Goal: Contribute content

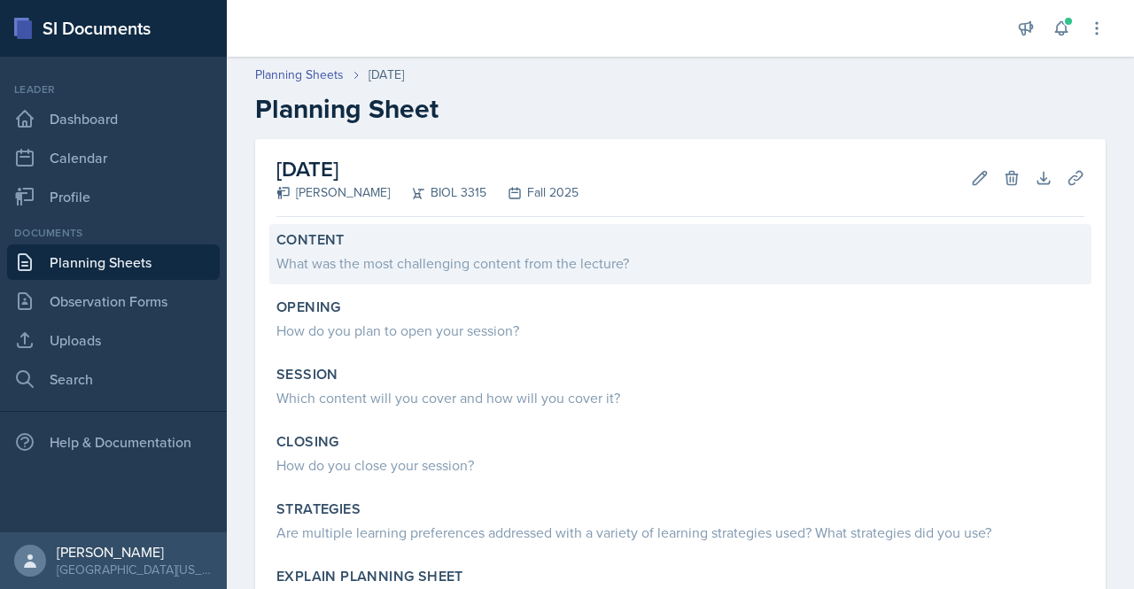
click at [494, 240] on div "Content" at bounding box center [680, 240] width 808 height 18
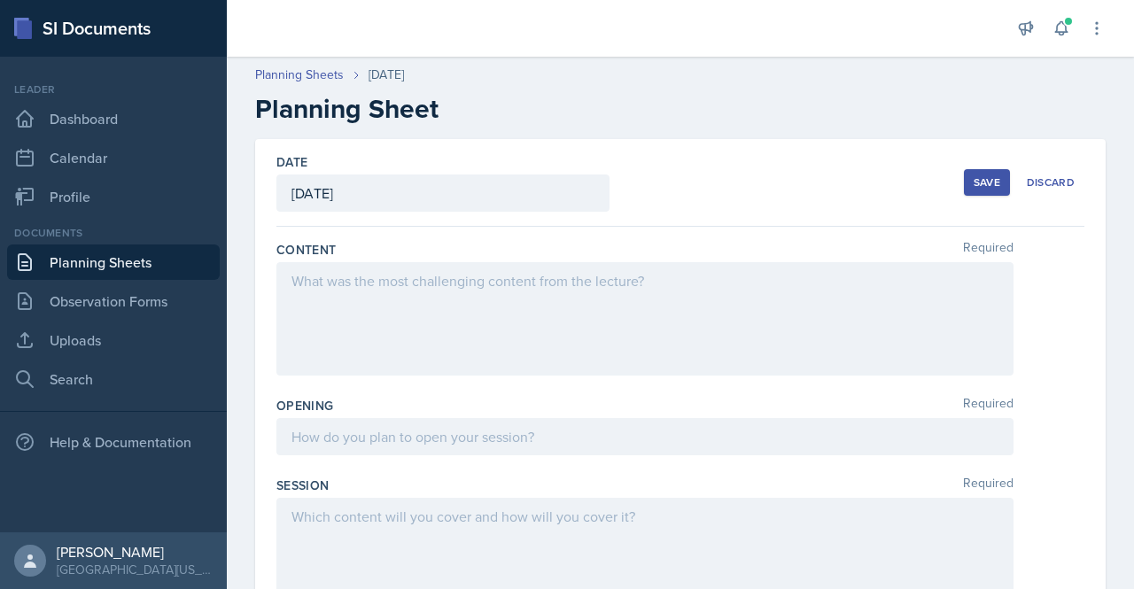
click at [397, 302] on div at bounding box center [644, 318] width 737 height 113
click at [396, 281] on icon at bounding box center [400, 281] width 18 height 18
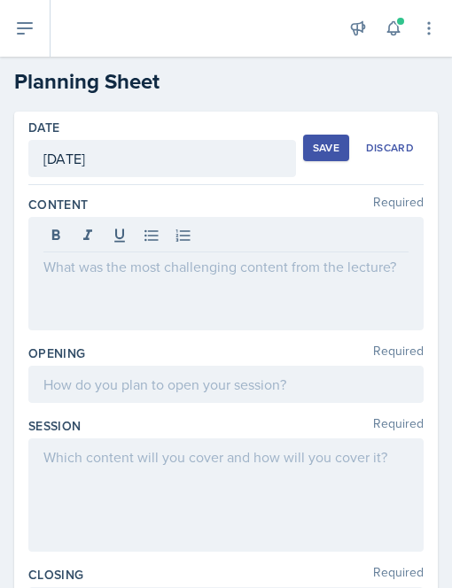
click at [123, 280] on div at bounding box center [225, 273] width 395 height 113
click at [152, 235] on icon at bounding box center [152, 236] width 18 height 18
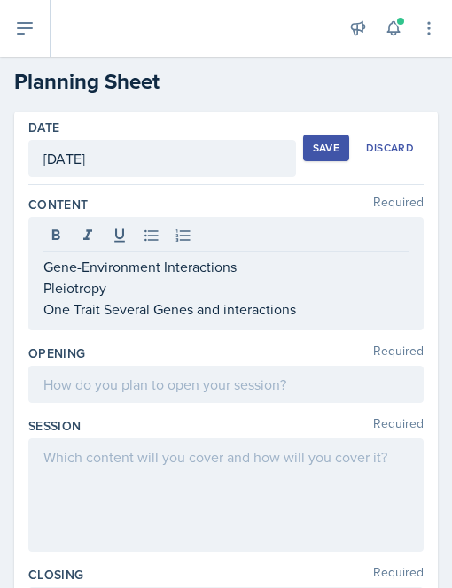
click at [101, 322] on div "Gene-Environment Interactions Pleiotropy One Trait Several Genes and interactio…" at bounding box center [225, 273] width 395 height 113
click at [101, 320] on div "Gene-Environment Interactions Pleiotropy One Trait Several Genes and interactio…" at bounding box center [225, 273] width 395 height 113
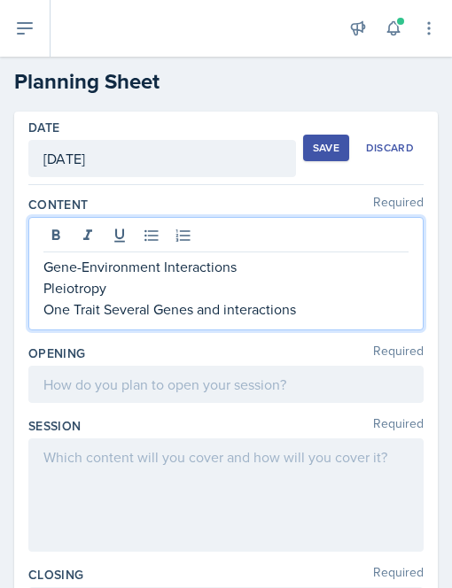
click at [102, 307] on p "One Trait Several Genes and interactions" at bounding box center [225, 309] width 365 height 21
click at [340, 307] on p "One Trait, Several Genes and interactions" at bounding box center [225, 309] width 365 height 21
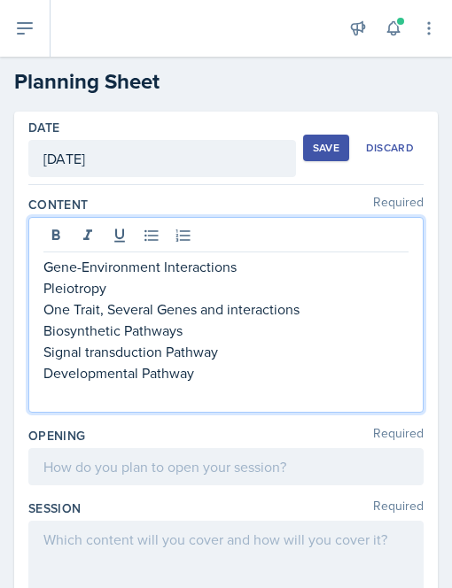
click at [113, 385] on p at bounding box center [225, 394] width 365 height 21
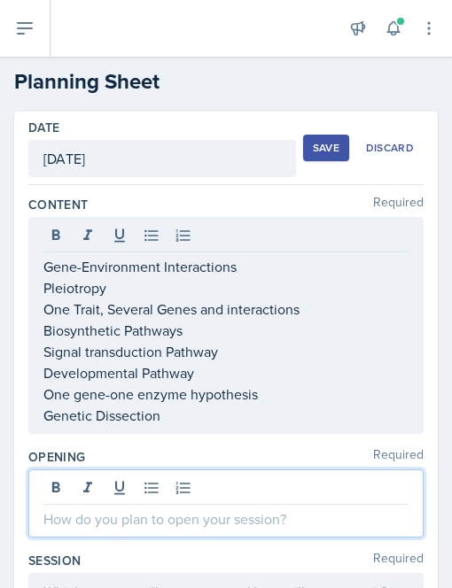
click at [76, 490] on div at bounding box center [225, 504] width 395 height 68
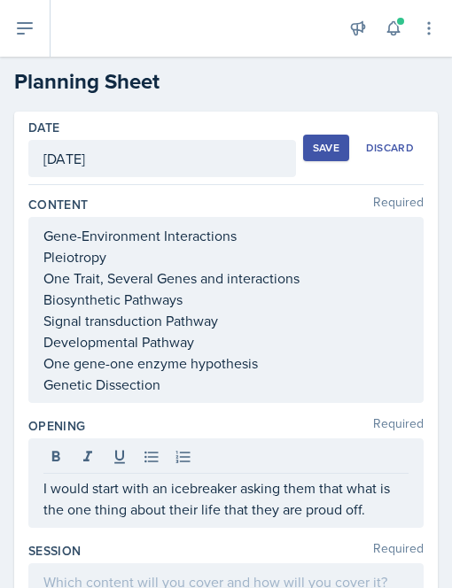
drag, startPoint x: 36, startPoint y: 485, endPoint x: 375, endPoint y: 518, distance: 340.2
click at [375, 518] on div "I would start with an icebreaker asking them that what is the one thing about t…" at bounding box center [225, 484] width 395 height 90
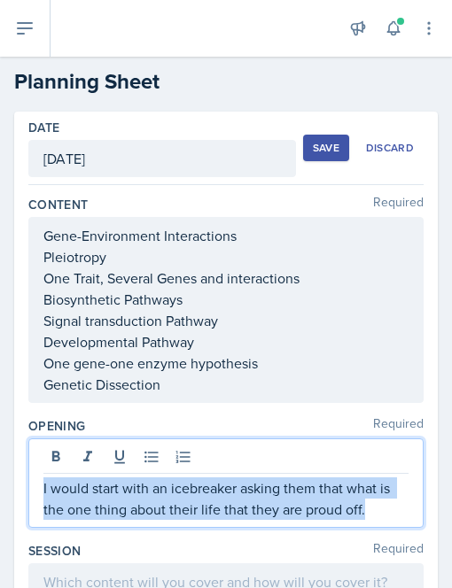
drag, startPoint x: 375, startPoint y: 518, endPoint x: 7, endPoint y: 494, distance: 368.6
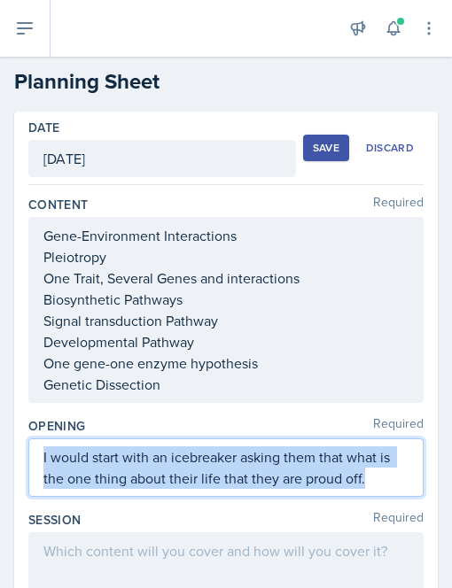
copy p "I would start with an icebreaker asking them that what is the one thing about t…"
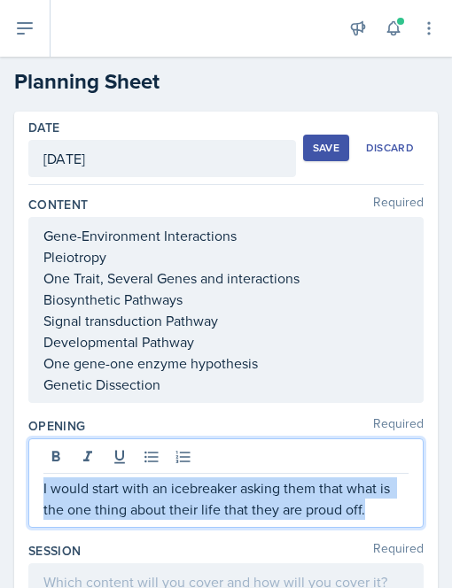
click at [365, 506] on p "I would start with an icebreaker asking them that what is the one thing about t…" at bounding box center [225, 499] width 365 height 43
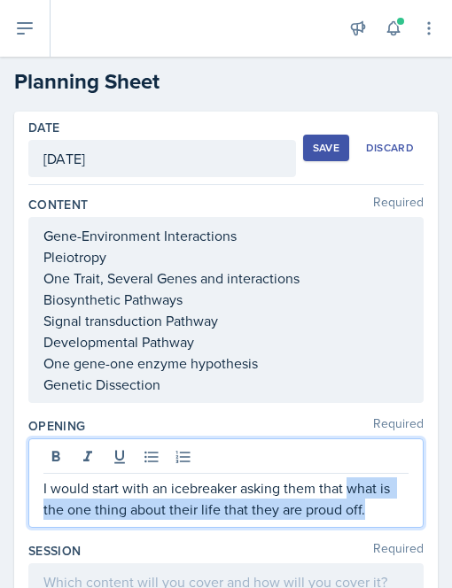
drag, startPoint x: 366, startPoint y: 506, endPoint x: 345, endPoint y: 482, distance: 32.0
click at [345, 482] on p "I would start with an icebreaker asking them that what is the one thing about t…" at bounding box center [225, 499] width 365 height 43
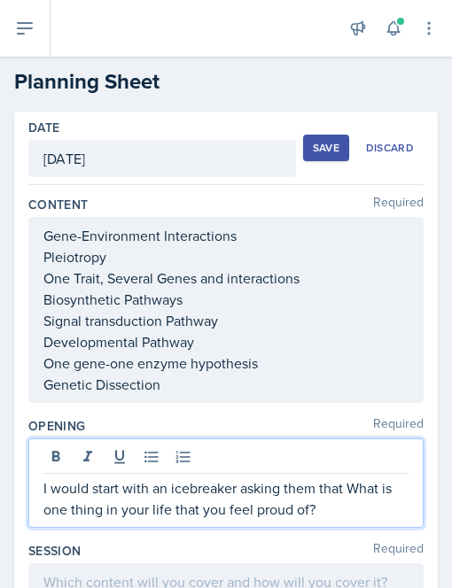
click at [342, 486] on p "I would start with an icebreaker asking them that What is one thing in your lif…" at bounding box center [225, 499] width 365 height 43
drag, startPoint x: 342, startPoint y: 486, endPoint x: 242, endPoint y: 483, distance: 100.2
click at [242, 483] on p "I would start with an icebreaker asking them that What is one thing in your lif…" at bounding box center [225, 499] width 365 height 43
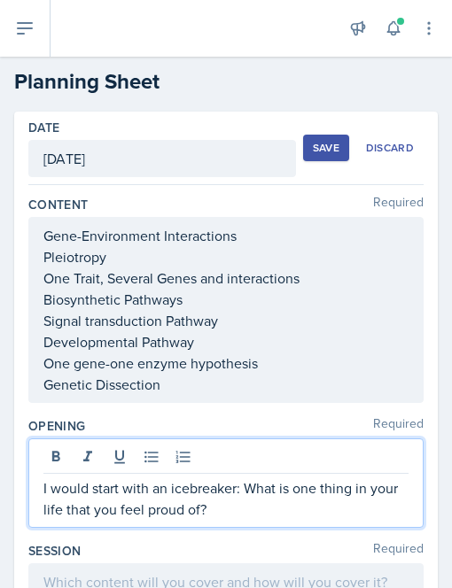
click at [269, 511] on p "I would start with an icebreaker: What is one thing in your life that you feel …" at bounding box center [225, 499] width 365 height 43
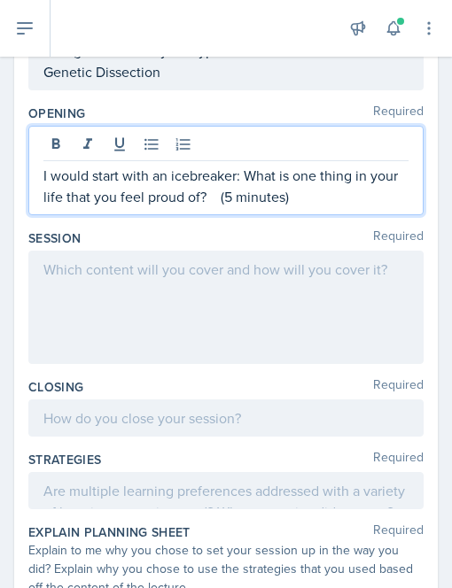
scroll to position [316, 0]
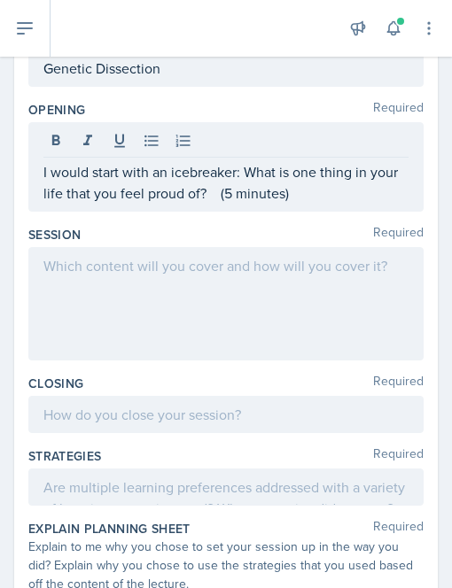
click at [89, 278] on div at bounding box center [225, 303] width 395 height 113
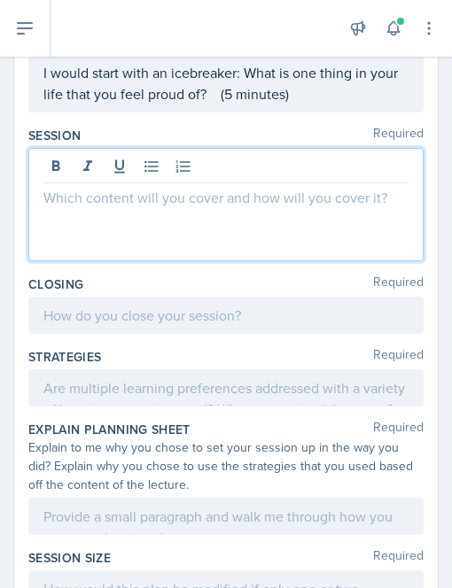
scroll to position [388, 0]
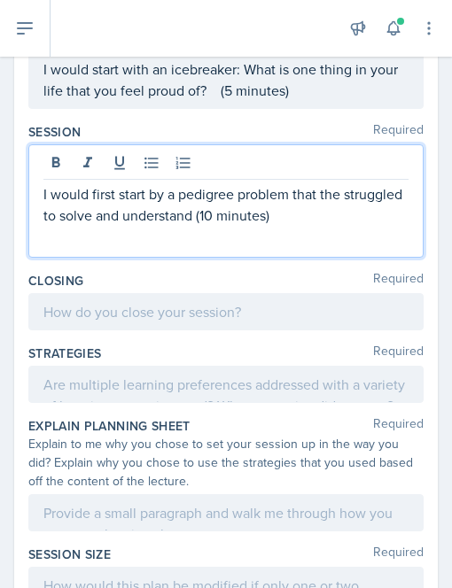
click at [258, 210] on p "I would first start by a pedigree problem that the struggled to solve and under…" at bounding box center [225, 204] width 365 height 43
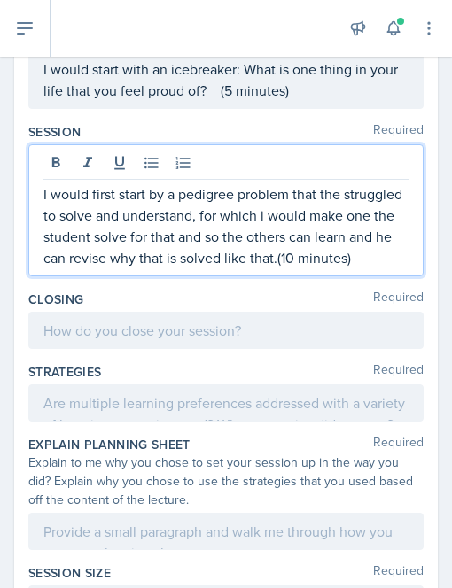
click at [142, 269] on p "I would first start by a pedigree problem that the struggled to solve and under…" at bounding box center [225, 225] width 365 height 85
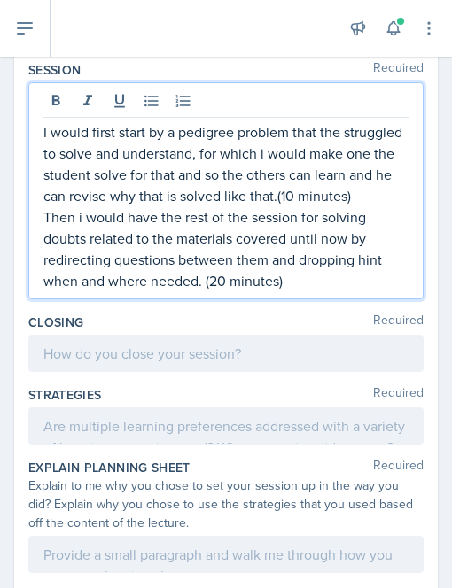
scroll to position [455, 0]
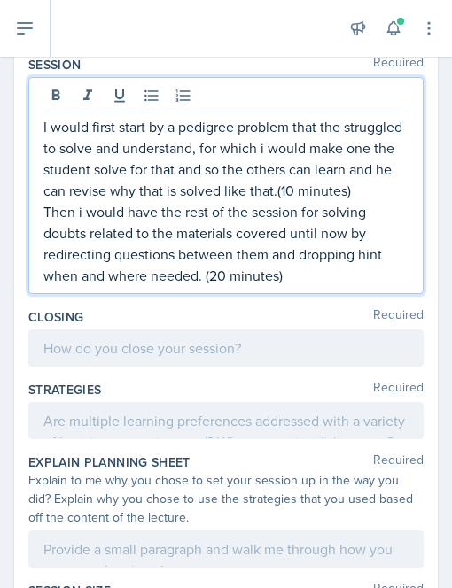
click at [334, 286] on p "Then i would have the rest of the session for solving doubts related to the mat…" at bounding box center [225, 243] width 365 height 85
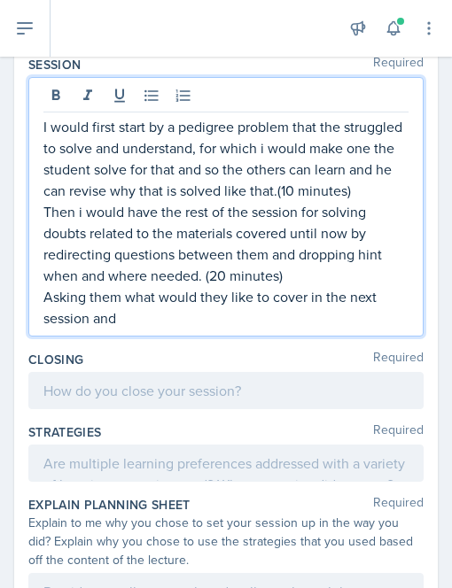
click at [223, 286] on p "Then i would have the rest of the session for solving doubts related to the mat…" at bounding box center [225, 243] width 365 height 85
click at [156, 329] on p "Asking them what would they like to cover in the next session and" at bounding box center [225, 307] width 365 height 43
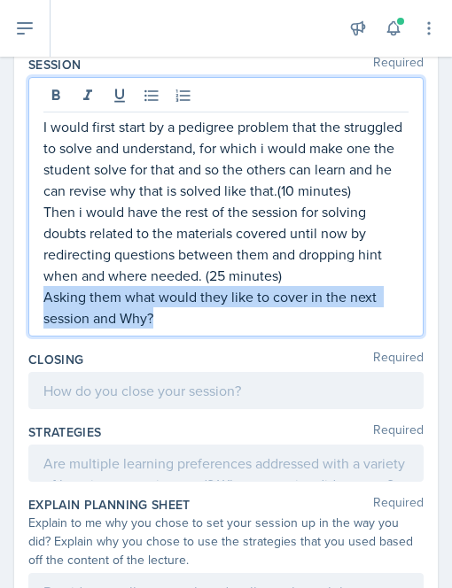
drag, startPoint x: 183, startPoint y: 341, endPoint x: 39, endPoint y: 315, distance: 146.9
click at [39, 315] on div "I would first start by a pedigree problem that the struggled to solve and under…" at bounding box center [225, 207] width 395 height 260
copy p "Asking them what would they like to cover in the next session and Why?"
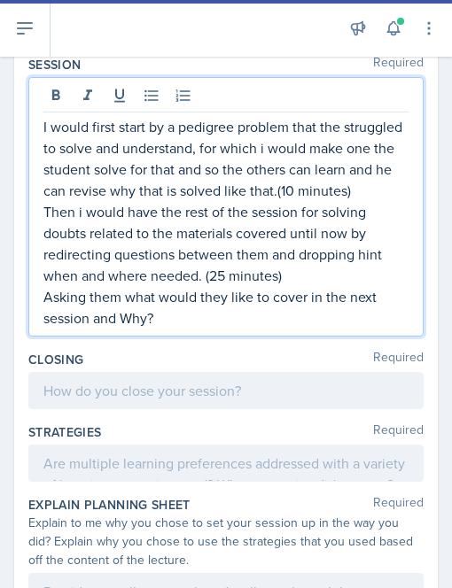
click at [43, 122] on p "I would first start by a pedigree problem that the struggled to solve and under…" at bounding box center [225, 158] width 365 height 85
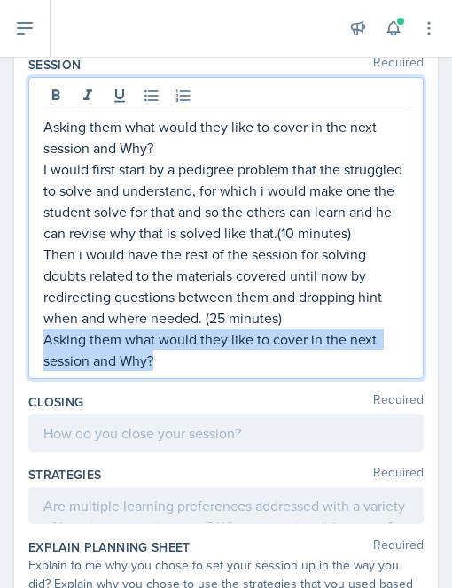
drag, startPoint x: 182, startPoint y: 385, endPoint x: 22, endPoint y: 361, distance: 161.4
click at [22, 361] on div "Date September 10th, 2025 September 2025 31 1 2 3 4 5 6 7 8 9 10 11 12 13 14 15…" at bounding box center [226, 308] width 424 height 1305
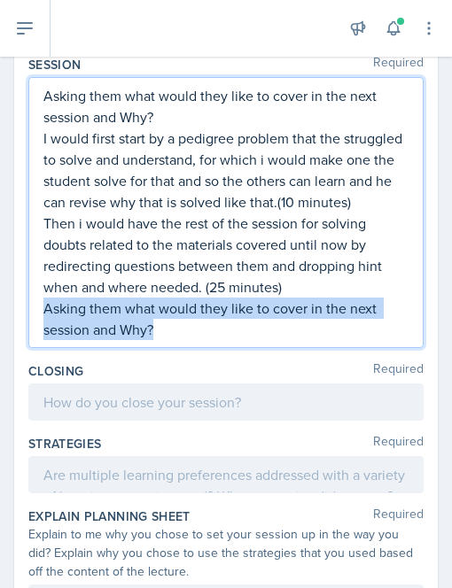
scroll to position [424, 0]
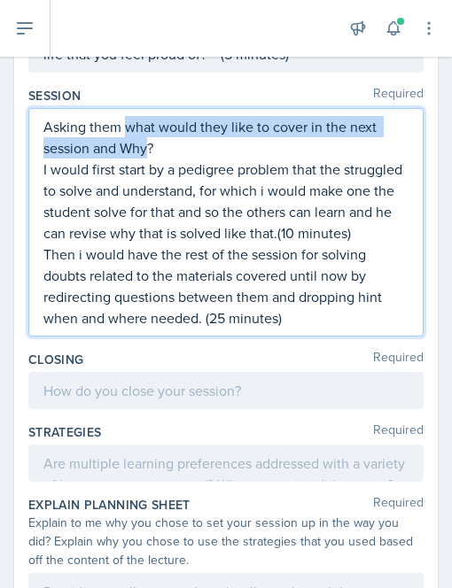
drag, startPoint x: 147, startPoint y: 149, endPoint x: 127, endPoint y: 126, distance: 30.8
click at [127, 126] on p "Asking them what would they like to cover in the next session and Why?" at bounding box center [225, 137] width 365 height 43
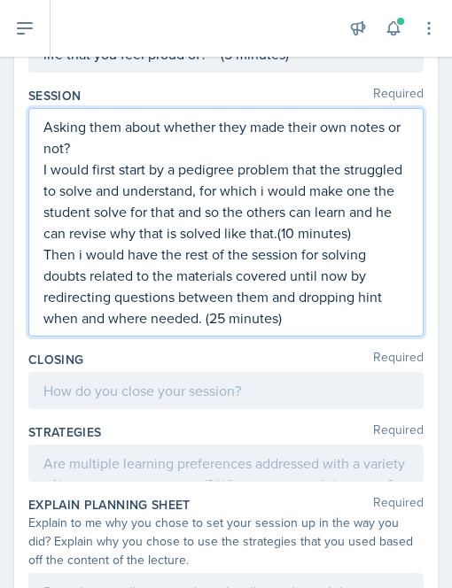
click at [121, 141] on p "Asking them about whether they made their own notes or not?" at bounding box center [225, 137] width 365 height 43
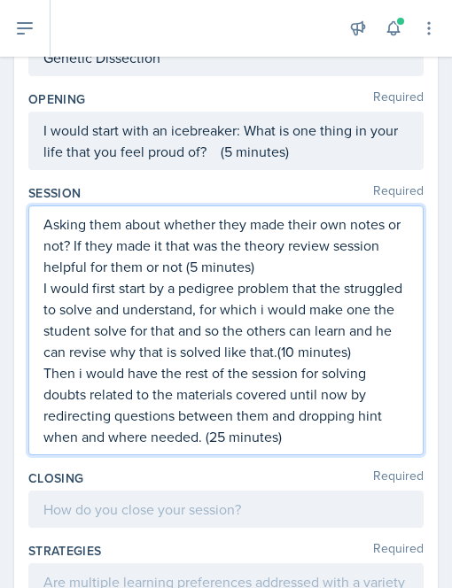
scroll to position [399, 0]
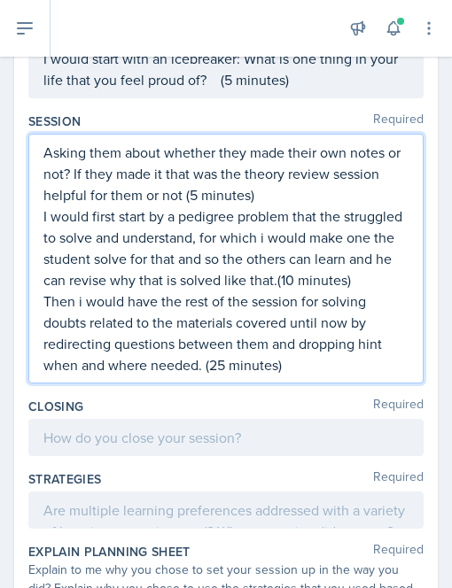
click at [190, 291] on p "I would first start by a pedigree problem that the struggled to solve and under…" at bounding box center [225, 248] width 365 height 85
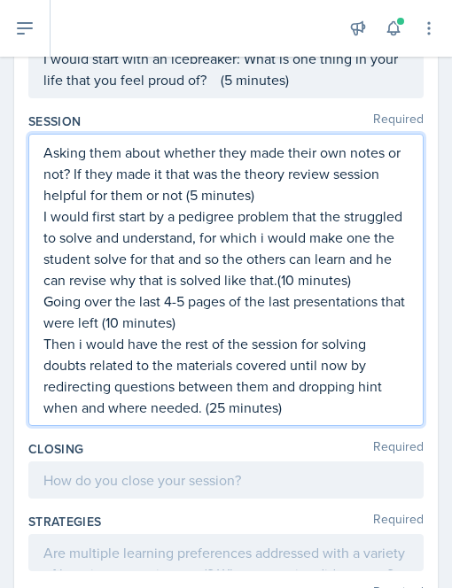
click at [225, 418] on p "Then i would have the rest of the session for solving doubts related to the mat…" at bounding box center [225, 375] width 365 height 85
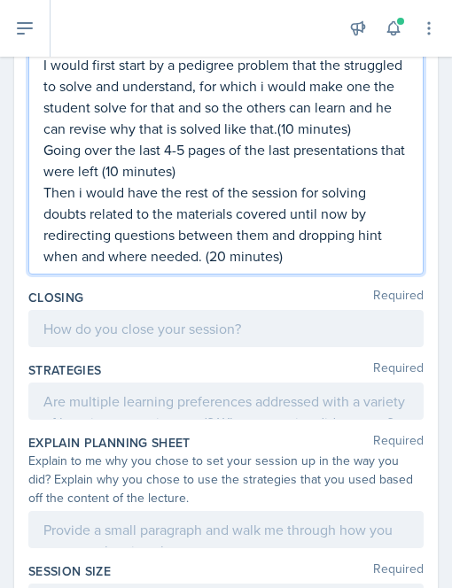
scroll to position [551, 0]
click at [109, 347] on div at bounding box center [225, 328] width 395 height 37
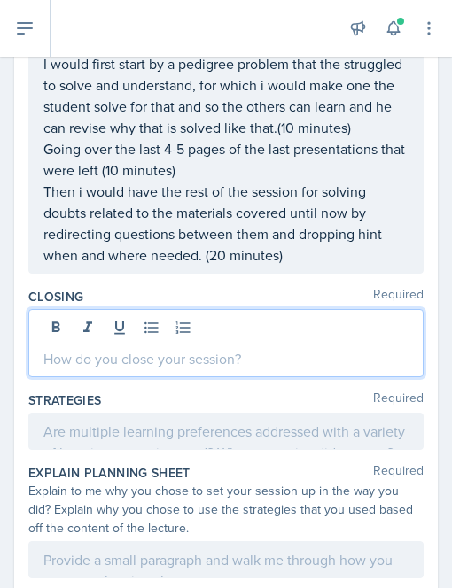
click at [53, 370] on p at bounding box center [225, 358] width 365 height 21
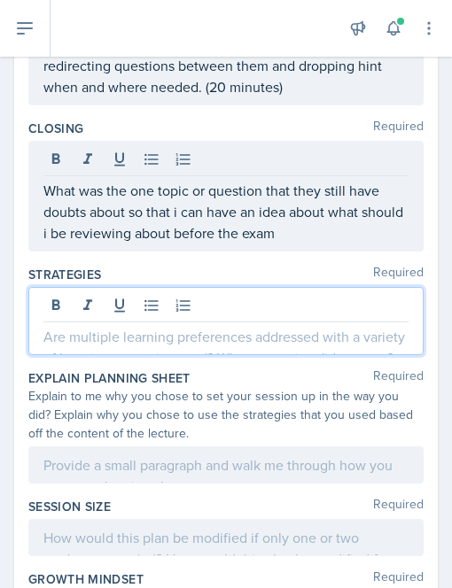
click at [147, 347] on p at bounding box center [225, 336] width 365 height 21
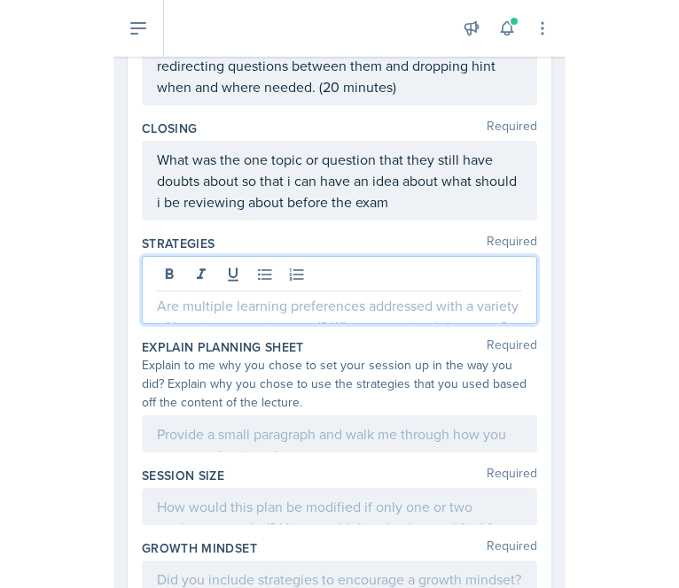
scroll to position [689, 0]
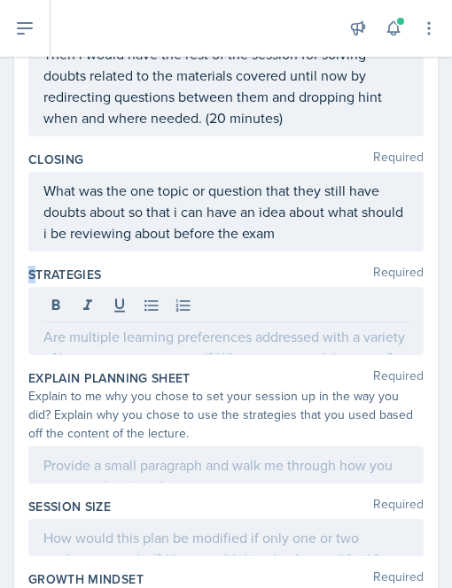
drag, startPoint x: 29, startPoint y: 291, endPoint x: 39, endPoint y: 292, distance: 9.8
click at [39, 284] on label "Strategies" at bounding box center [65, 275] width 74 height 18
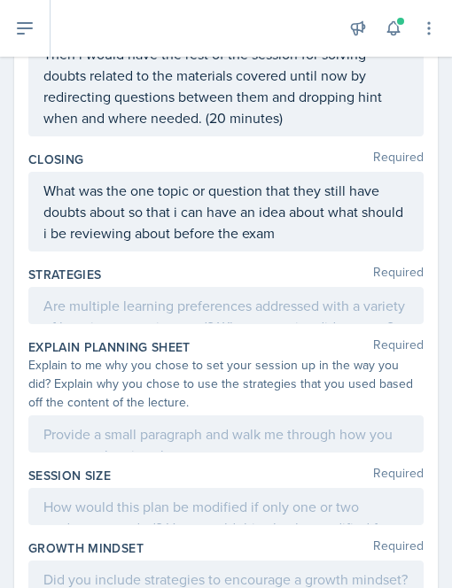
click at [126, 284] on div "Strategies Required" at bounding box center [225, 275] width 395 height 18
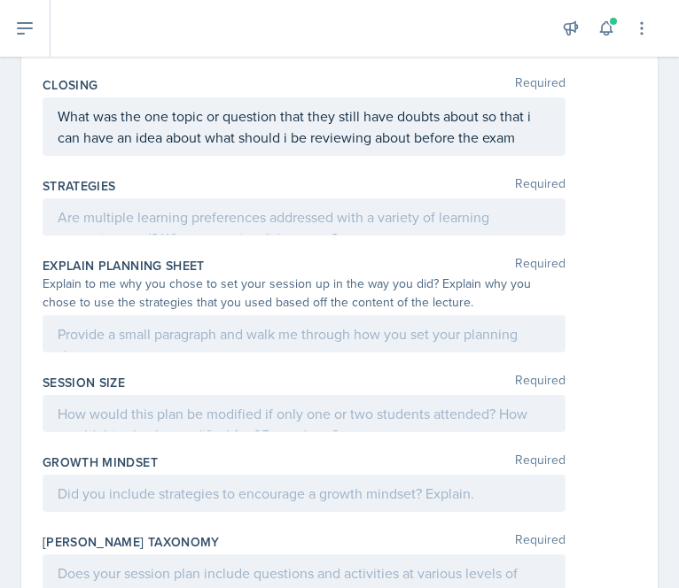
scroll to position [796, 0]
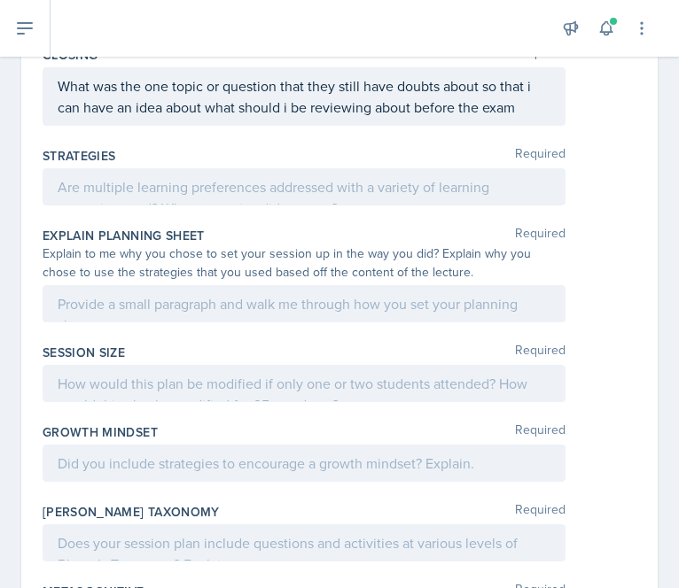
click at [138, 115] on p "What was the one topic or question that they still have doubts about so that i …" at bounding box center [304, 96] width 493 height 43
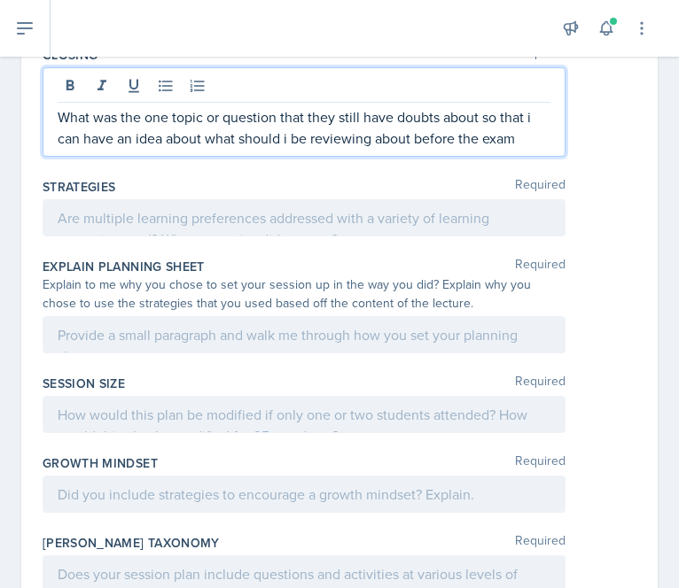
click at [59, 116] on p "What was the one topic or question that they still have doubts about so that i …" at bounding box center [304, 127] width 493 height 43
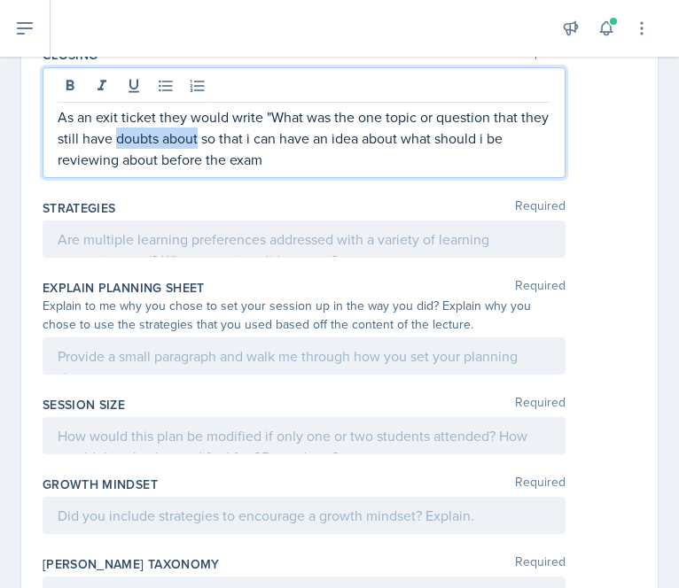
drag, startPoint x: 145, startPoint y: 133, endPoint x: 227, endPoint y: 136, distance: 81.6
click at [227, 136] on p "As an exit ticket they would write "What was the one topic or question that the…" at bounding box center [304, 138] width 493 height 64
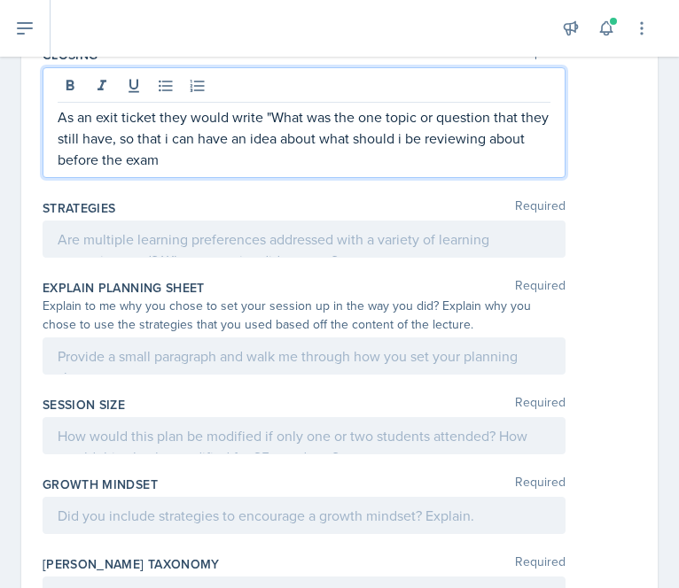
click at [268, 157] on p "As an exit ticket they would write "What was the one topic or question that the…" at bounding box center [304, 138] width 493 height 64
click at [138, 136] on p "As an exit ticket they would write "What was the one topic or question that the…" at bounding box center [304, 138] width 493 height 64
click at [152, 138] on p "As an exit ticket they would write "What was the one topic or question that the…" at bounding box center [304, 138] width 493 height 64
click at [243, 153] on p "As an exit ticket they would write "What was the one topic or question that the…" at bounding box center [304, 138] width 493 height 64
click at [145, 134] on p "As an exit ticket they would write "What was the one topic or question that the…" at bounding box center [304, 138] width 493 height 64
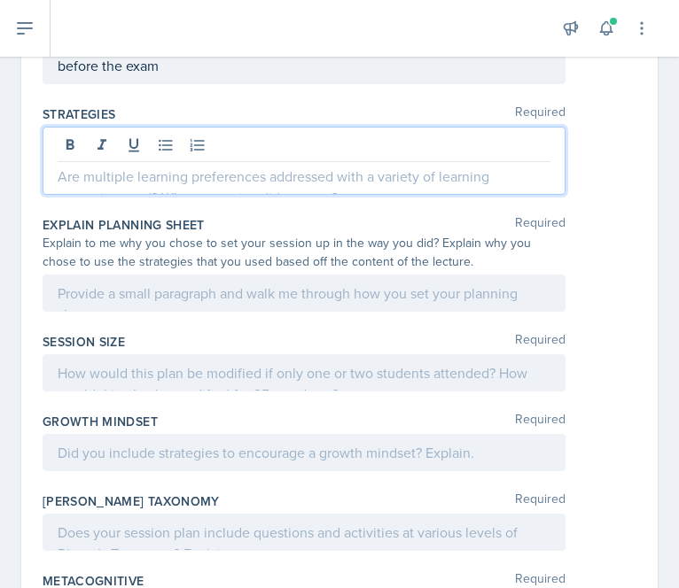
click at [210, 172] on p at bounding box center [304, 176] width 493 height 21
click at [342, 176] on p at bounding box center [304, 175] width 493 height 21
paste div
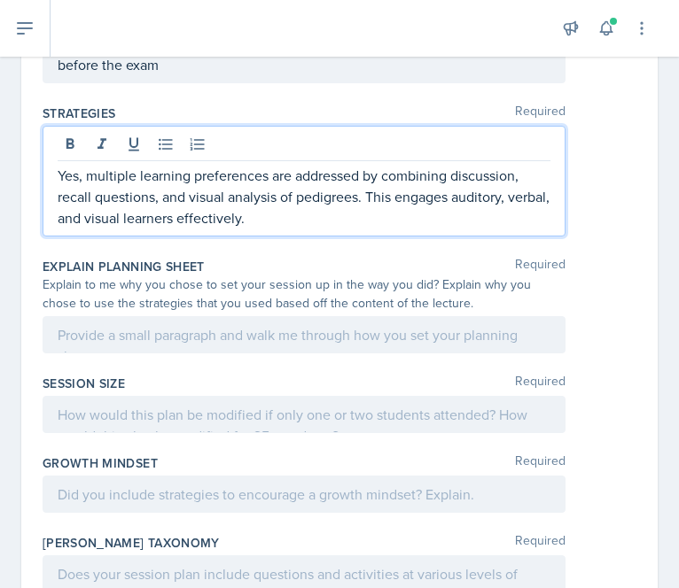
click at [99, 166] on p "Yes, multiple learning preferences are addressed by combining discussion, recal…" at bounding box center [304, 197] width 493 height 64
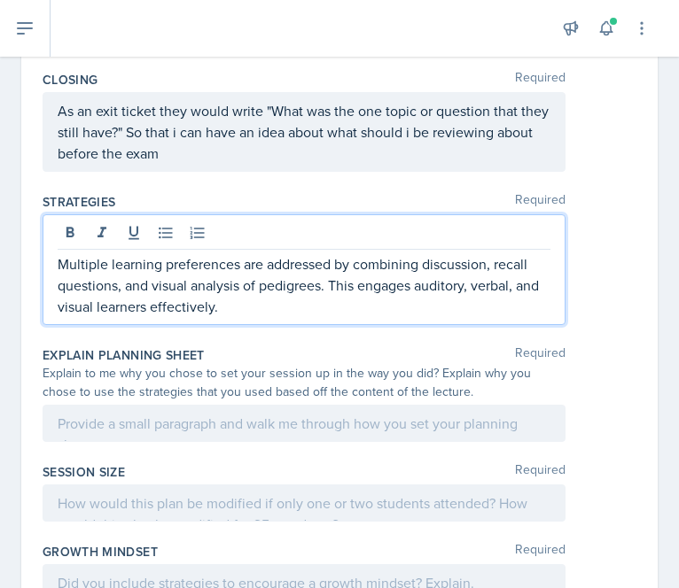
scroll to position [787, 0]
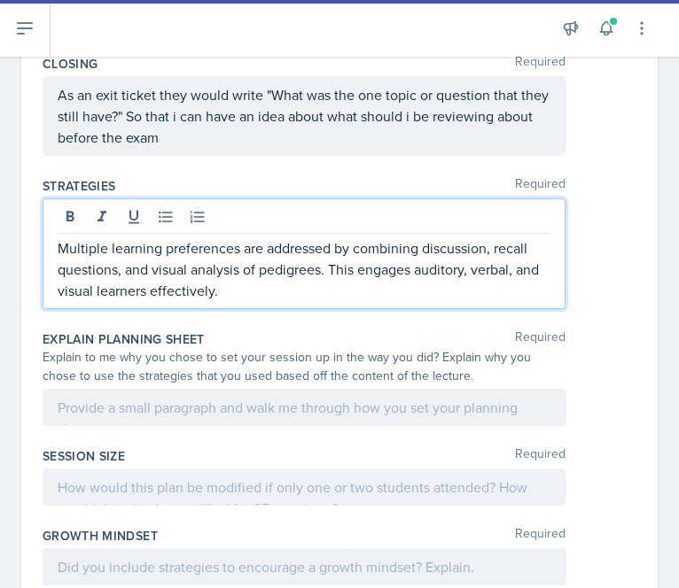
click at [324, 270] on p "Multiple learning preferences are addressed by combining discussion, recall que…" at bounding box center [304, 269] width 493 height 64
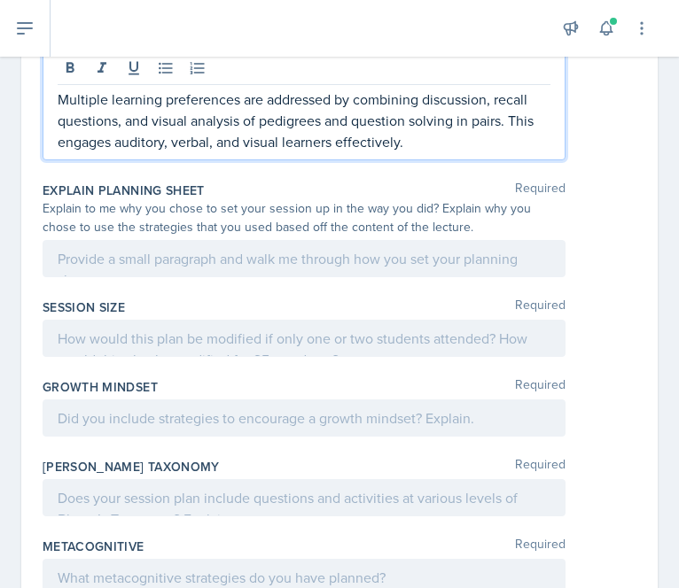
scroll to position [939, 0]
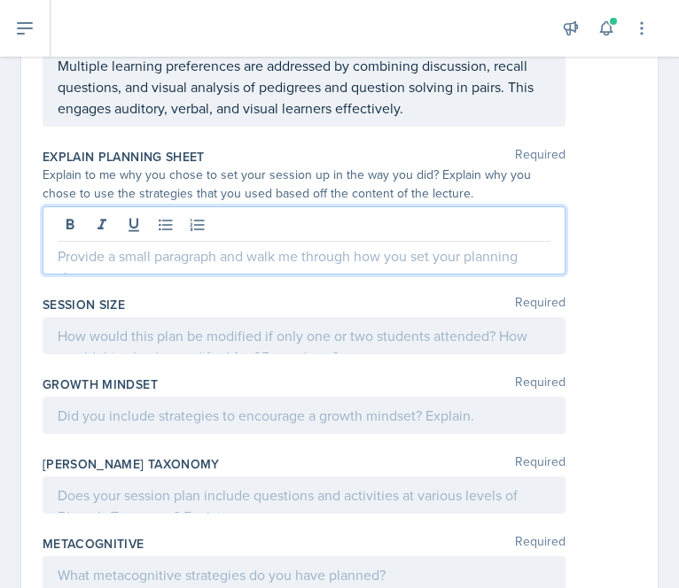
click at [400, 251] on p at bounding box center [304, 255] width 493 height 21
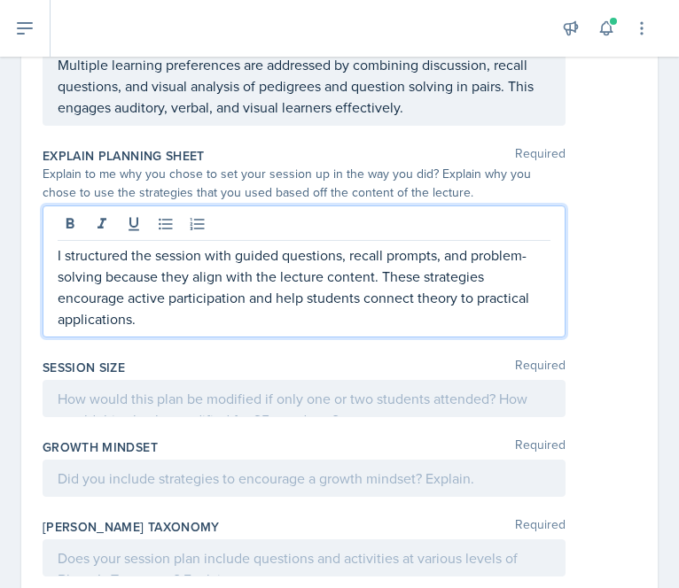
scroll to position [1071, 0]
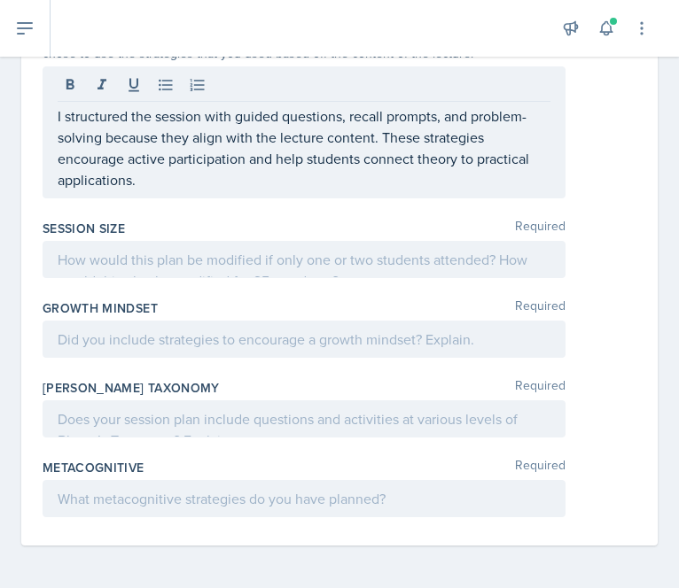
click at [303, 251] on p at bounding box center [304, 259] width 493 height 21
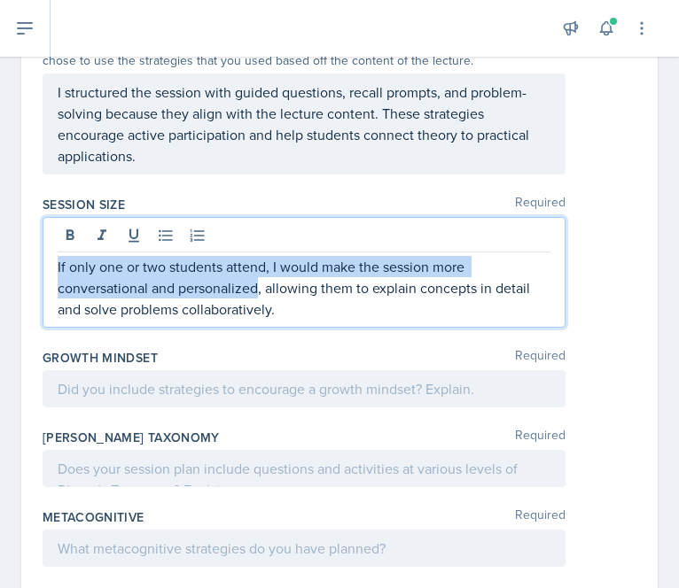
drag, startPoint x: 257, startPoint y: 288, endPoint x: 46, endPoint y: 261, distance: 212.6
click at [46, 261] on div "If only one or two students attend, I would make the session more conversationa…" at bounding box center [304, 272] width 523 height 111
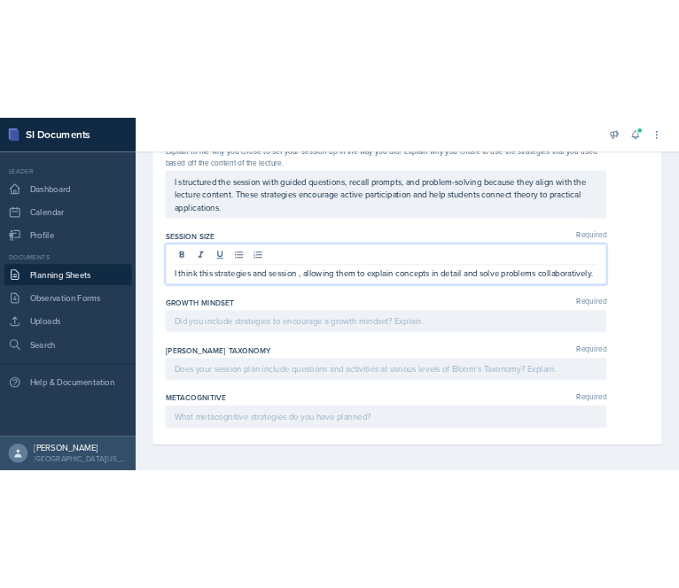
scroll to position [943, 0]
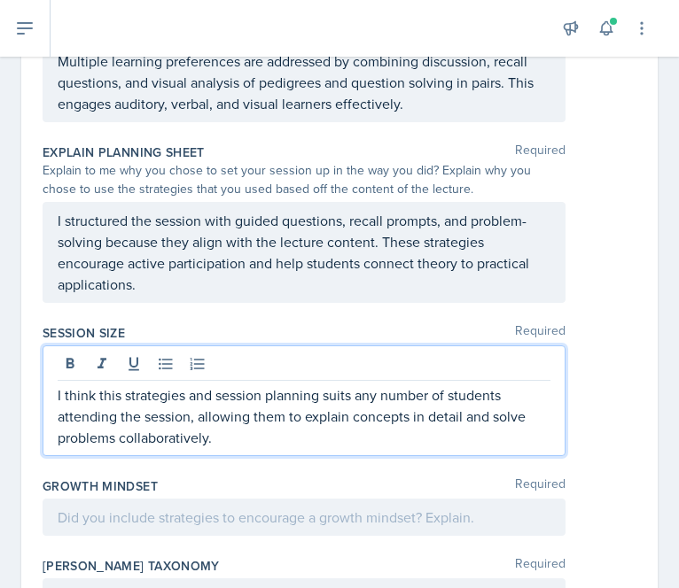
click at [202, 414] on p "I think this strategies and session planning suits any number of students atten…" at bounding box center [304, 417] width 493 height 64
click at [315, 410] on p "I think this strategies and session planning suits any number of students atten…" at bounding box center [304, 417] width 493 height 64
click at [193, 411] on p "I think this strategies and session planning suits any number of students atten…" at bounding box center [304, 417] width 493 height 64
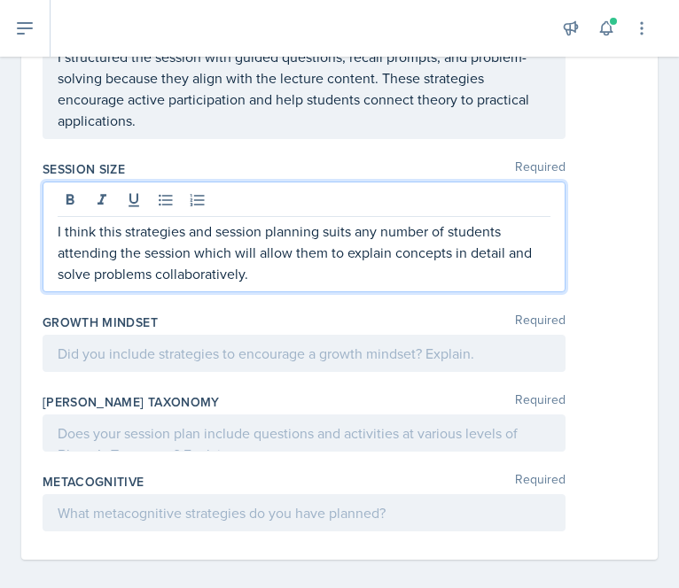
scroll to position [1114, 0]
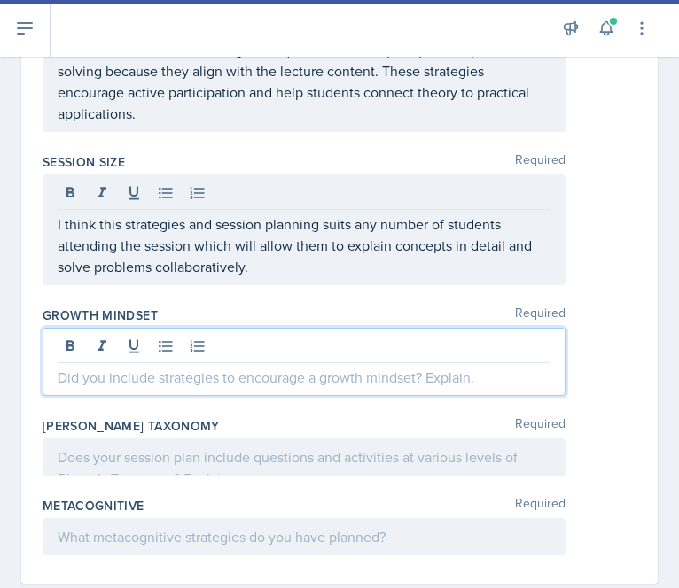
click at [248, 346] on div at bounding box center [304, 362] width 523 height 68
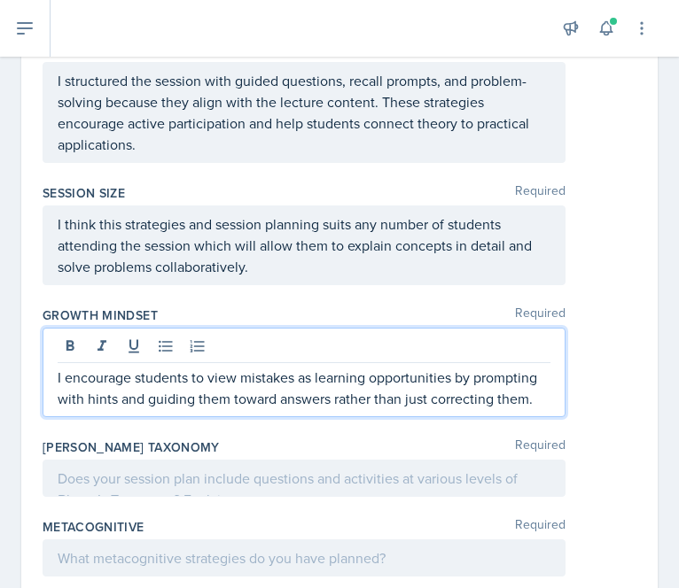
scroll to position [1156, 0]
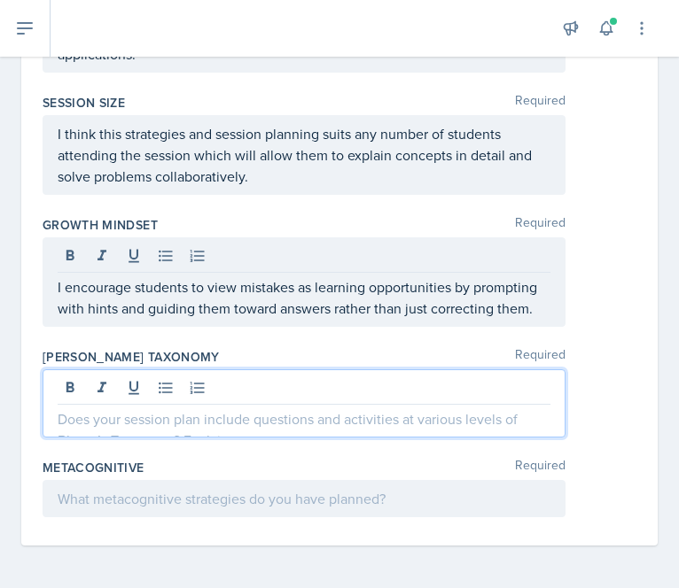
click at [206, 416] on p at bounding box center [304, 419] width 493 height 21
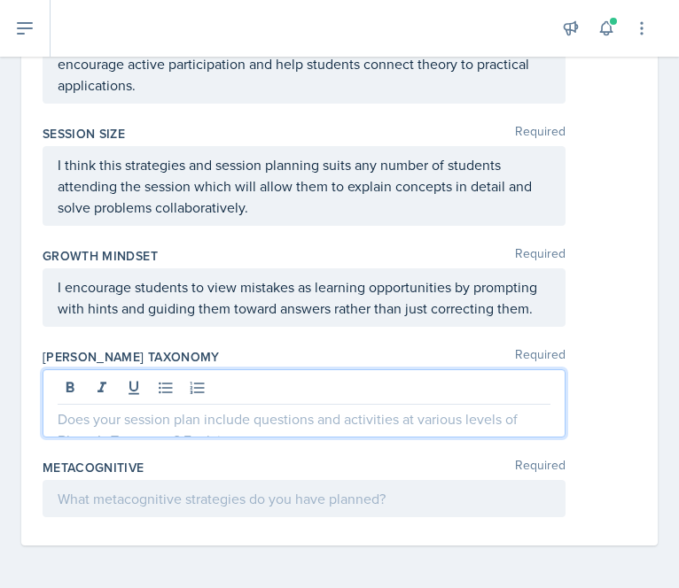
paste div
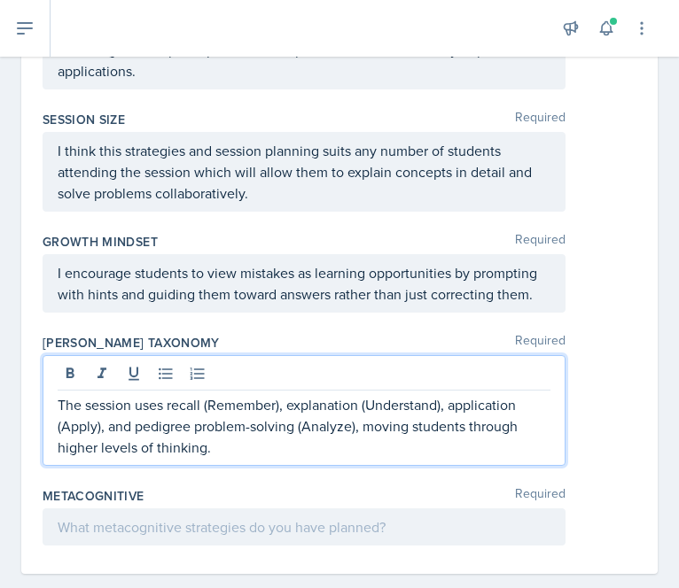
click at [135, 417] on p "The session uses recall (Remember), explanation (Understand), application (Appl…" at bounding box center [304, 426] width 493 height 64
click at [181, 419] on p "The session will uses recall (Remember), explanation (Understand), application …" at bounding box center [304, 426] width 493 height 64
click at [305, 422] on p "The session will use recall (Remember), explanation (Understand), application (…" at bounding box center [304, 426] width 493 height 64
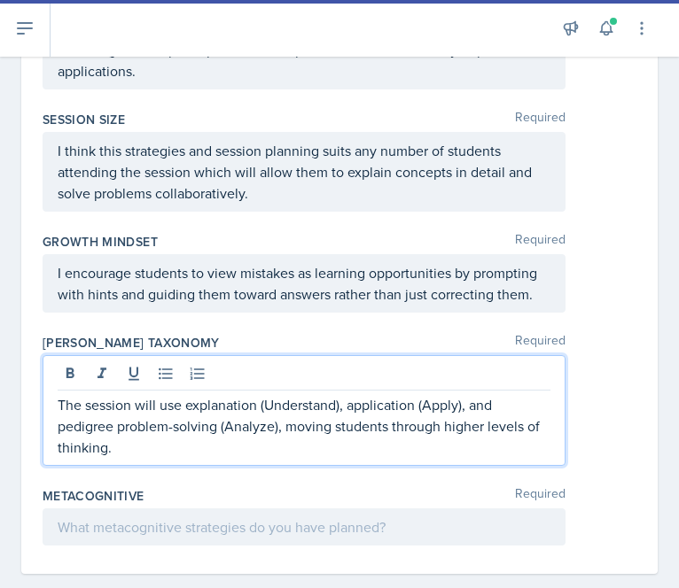
scroll to position [1199, 0]
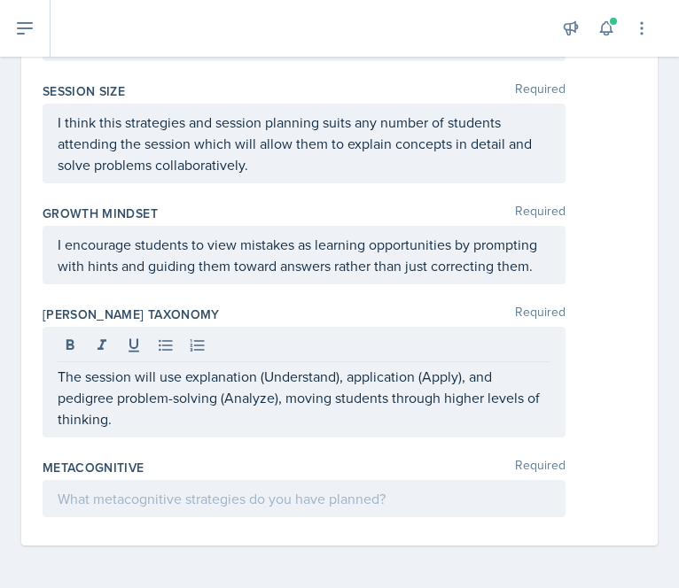
click at [365, 513] on div at bounding box center [304, 498] width 523 height 37
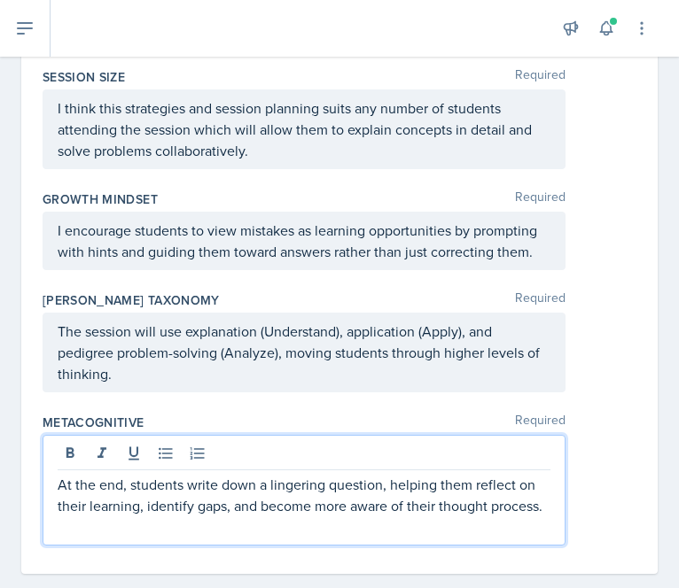
click at [365, 513] on p "At the end, students write down a lingering question, helping them reflect on t…" at bounding box center [304, 495] width 493 height 43
click at [104, 538] on p at bounding box center [304, 527] width 493 height 21
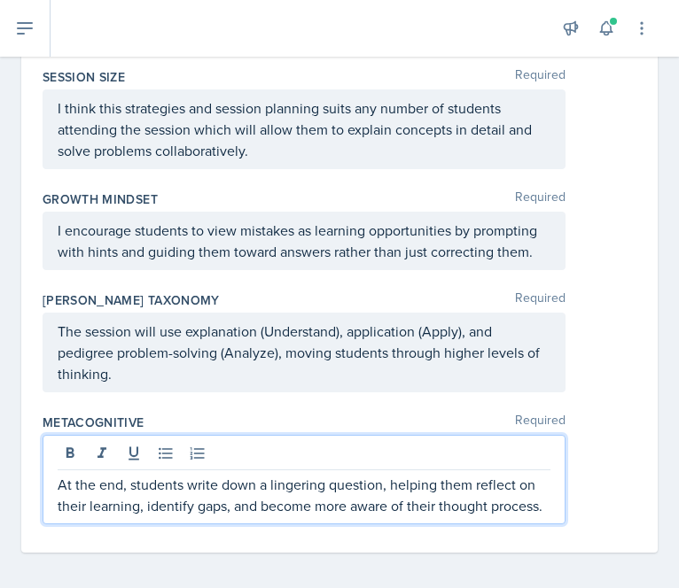
scroll to position [1241, 0]
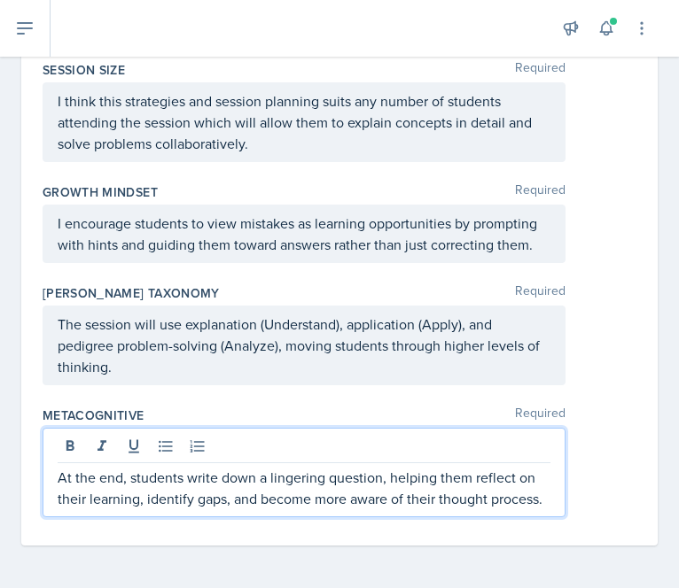
click at [211, 499] on p "At the end, students write down a lingering question, helping them reflect on t…" at bounding box center [304, 488] width 493 height 43
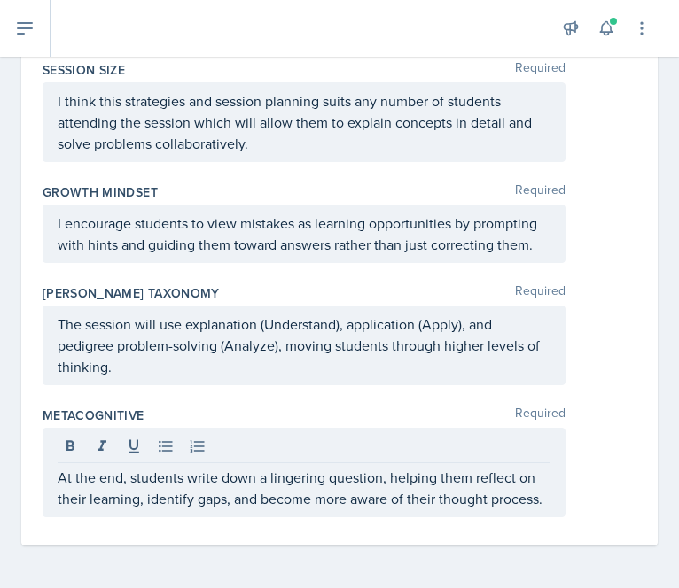
click at [603, 400] on div "Metacognitive Required At the end, students write down a lingering question, he…" at bounding box center [340, 466] width 594 height 132
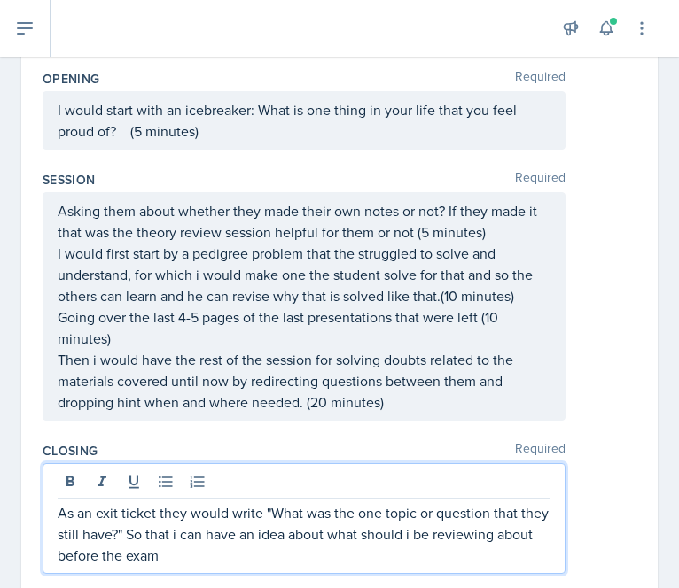
scroll to position [431, 0]
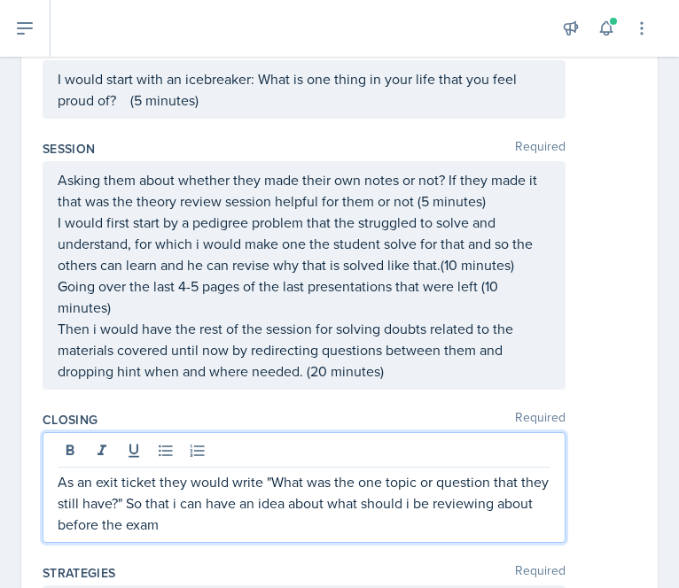
click at [249, 510] on p "As an exit ticket they would write "What was the one topic or question that the…" at bounding box center [304, 503] width 493 height 64
click at [222, 524] on p "As an exit ticket they would write "What was the one topic or question that the…" at bounding box center [304, 503] width 493 height 64
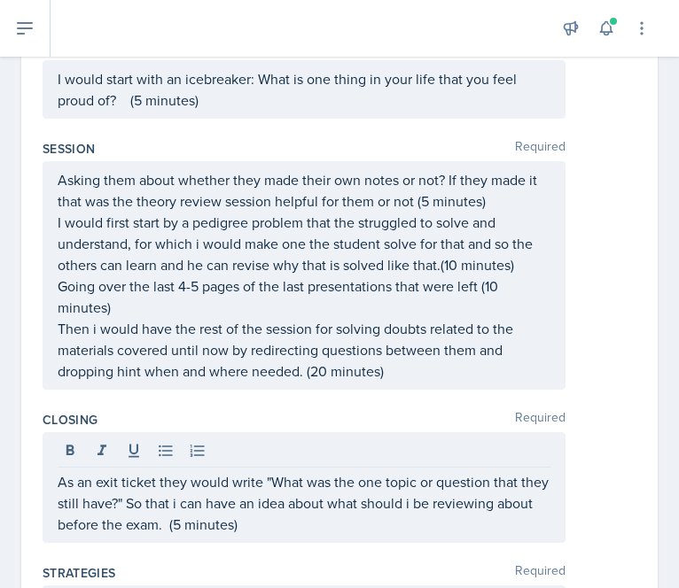
click at [31, 362] on div "Date September 10th, 2025 September 2025 31 1 2 3 4 5 6 7 8 9 10 11 12 13 14 15…" at bounding box center [339, 514] width 636 height 1613
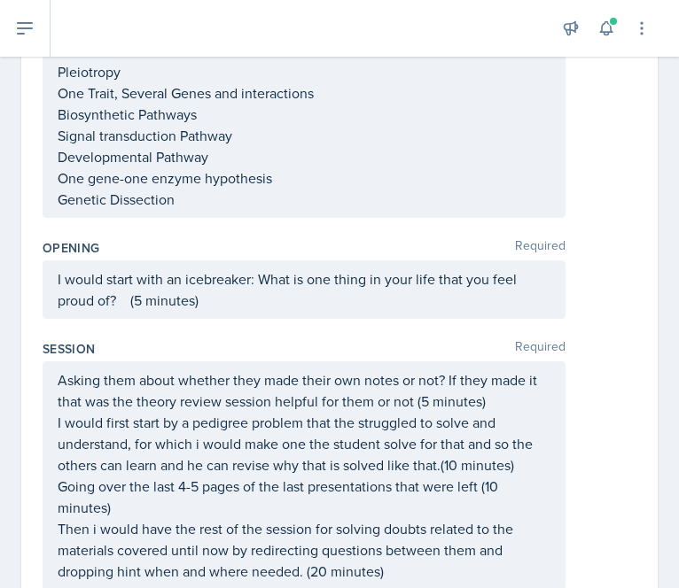
scroll to position [0, 0]
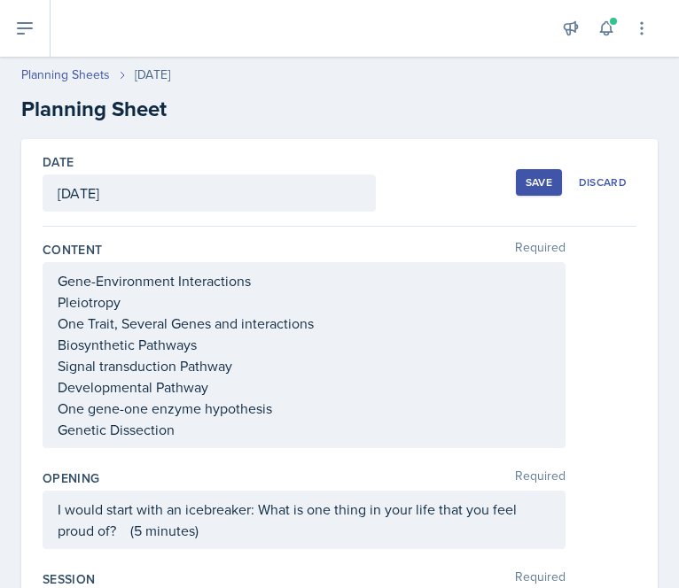
click at [527, 189] on button "Save" at bounding box center [539, 182] width 46 height 27
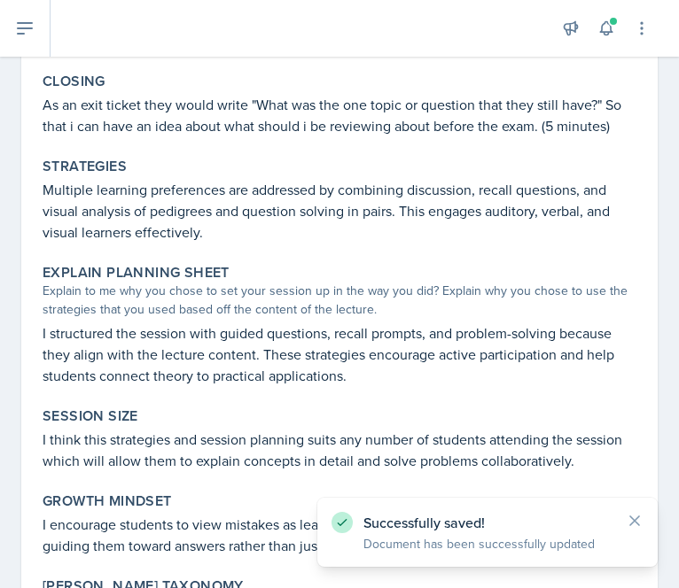
scroll to position [950, 0]
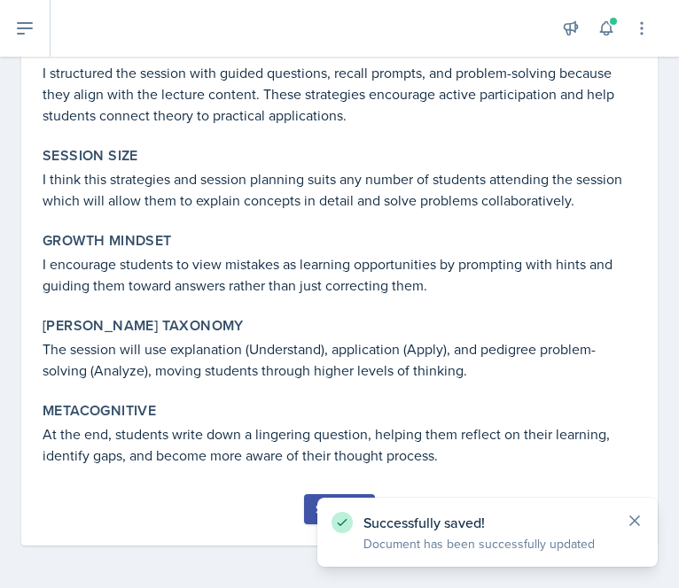
click at [633, 516] on icon at bounding box center [635, 521] width 18 height 18
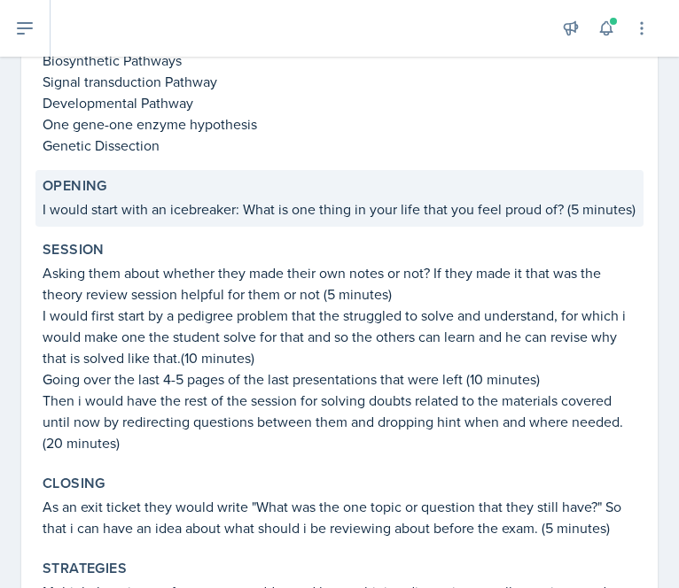
scroll to position [266, 0]
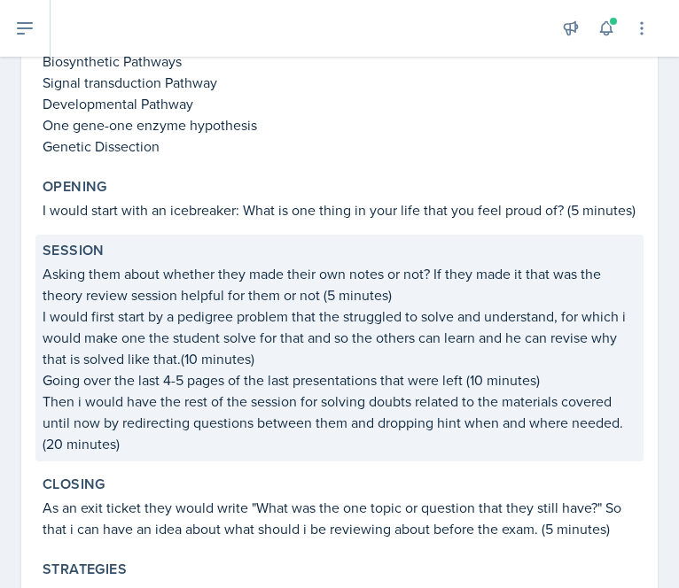
click at [397, 306] on p "Asking them about whether they made their own notes or not? If they made it tha…" at bounding box center [340, 284] width 594 height 43
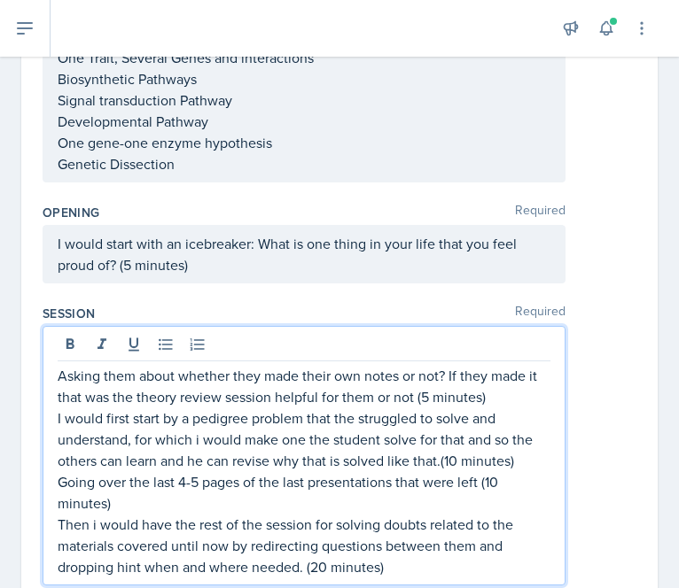
click at [493, 366] on p "Asking them about whether they made their own notes or not? If they made it tha…" at bounding box center [304, 386] width 493 height 43
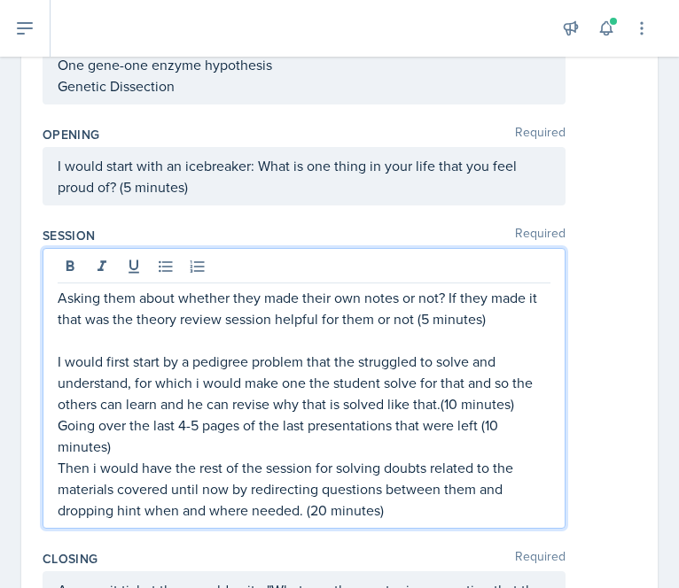
scroll to position [351, 0]
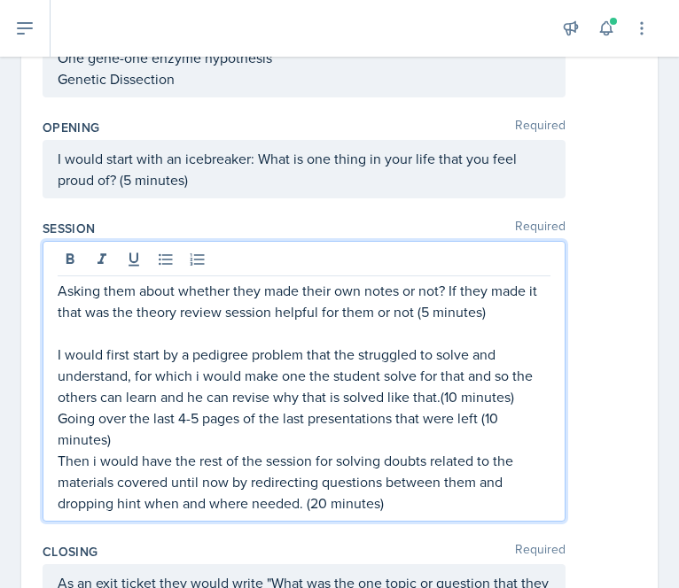
click at [312, 428] on p "Going over the last 4-5 pages of the last presentations that were left (10 minu…" at bounding box center [304, 429] width 493 height 43
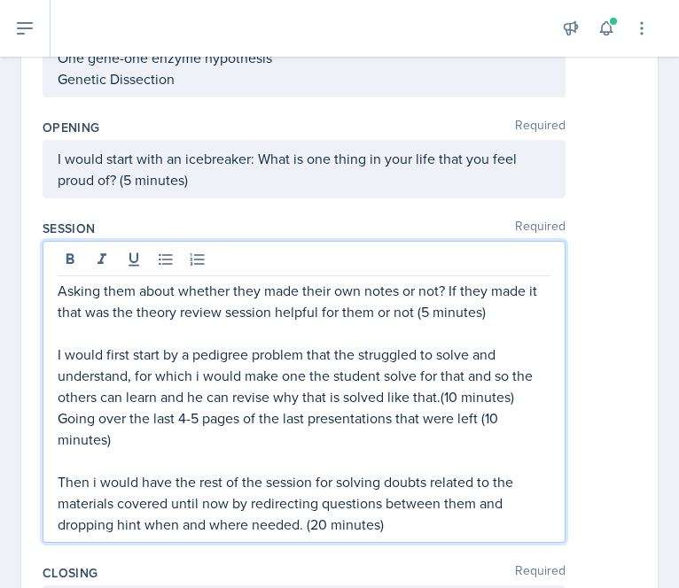
click at [525, 396] on p "I would first start by a pedigree problem that the struggled to solve and under…" at bounding box center [304, 376] width 493 height 64
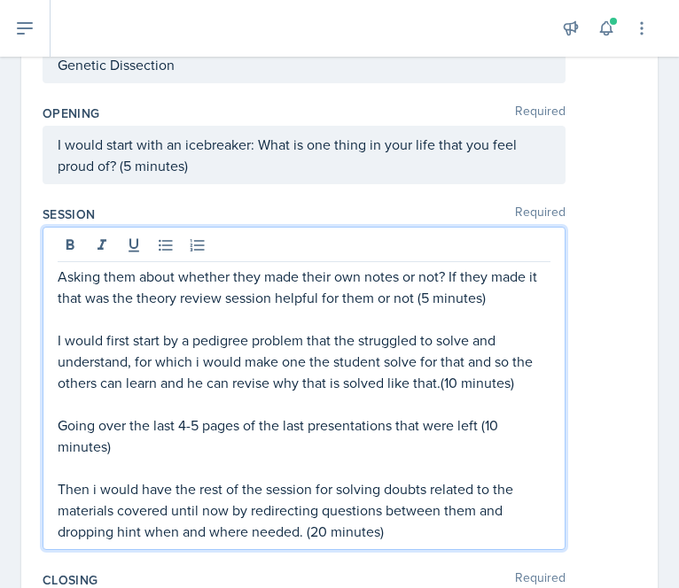
scroll to position [363, 0]
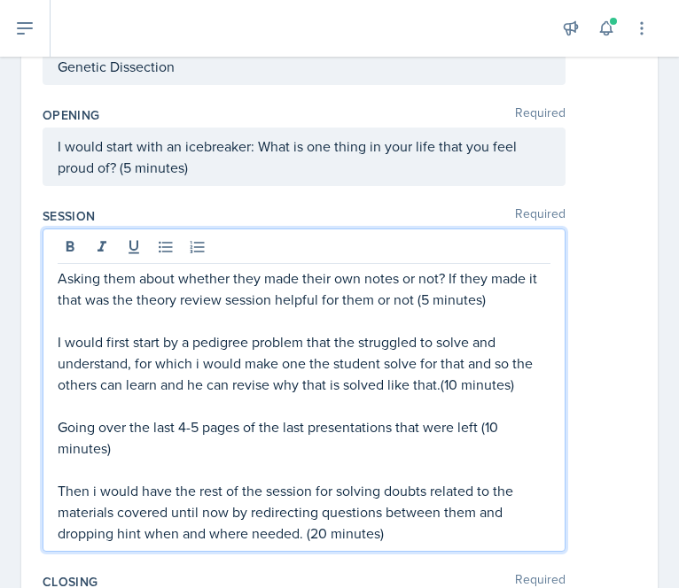
click at [353, 346] on p "I would first start by a pedigree problem that the struggled to solve and under…" at bounding box center [304, 363] width 493 height 64
click at [441, 386] on p "I would first start by a pedigree problem that they struggled to solve and unde…" at bounding box center [304, 363] width 493 height 64
click at [409, 302] on p "Asking them about whether they made their own notes or not? If they made it tha…" at bounding box center [304, 289] width 493 height 43
click at [480, 428] on p "Going over the last 4-5 pages of the last presentations that were left (10 minu…" at bounding box center [304, 437] width 493 height 43
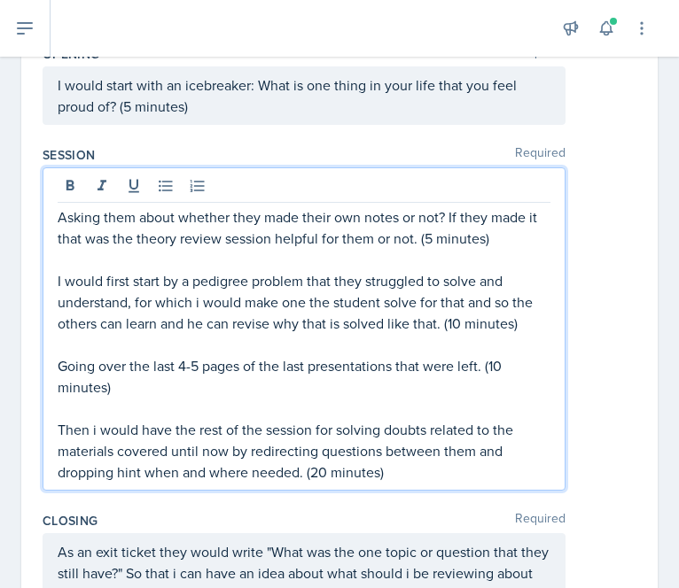
scroll to position [0, 0]
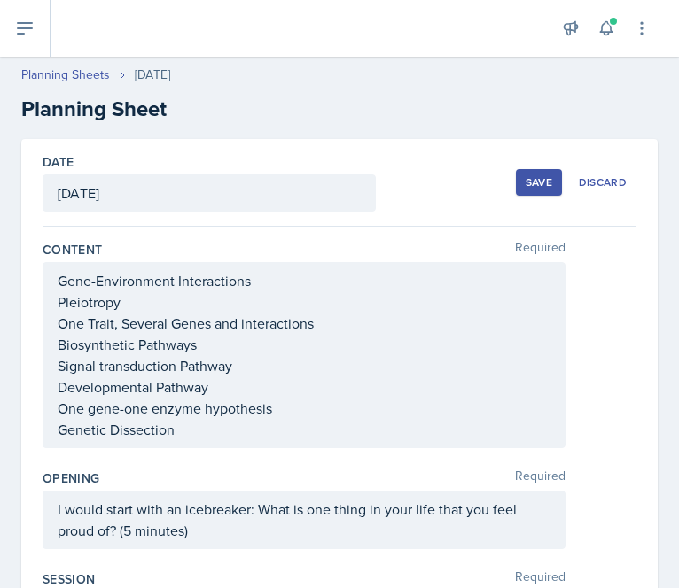
click at [528, 173] on button "Save" at bounding box center [539, 182] width 46 height 27
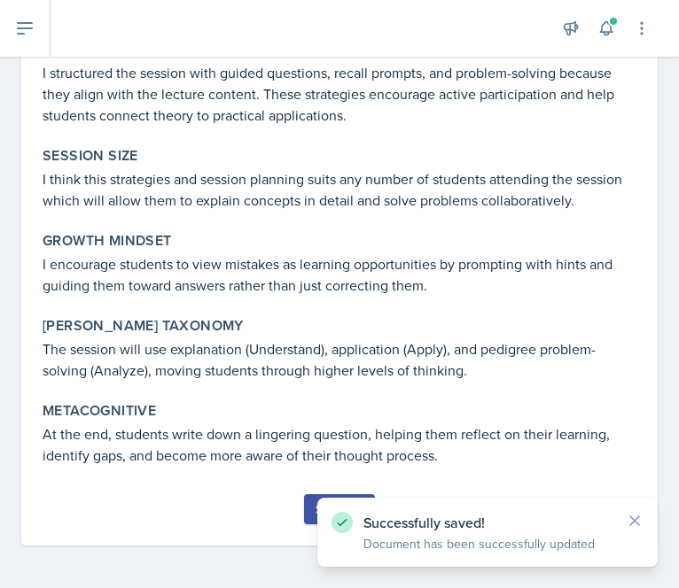
scroll to position [1003, 0]
click at [304, 514] on button "Submit" at bounding box center [339, 509] width 70 height 30
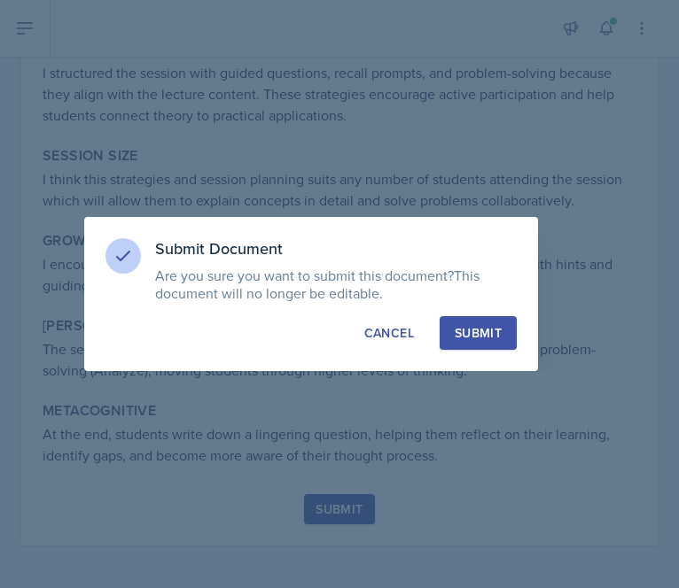
click at [488, 338] on div "Submit" at bounding box center [478, 333] width 47 height 18
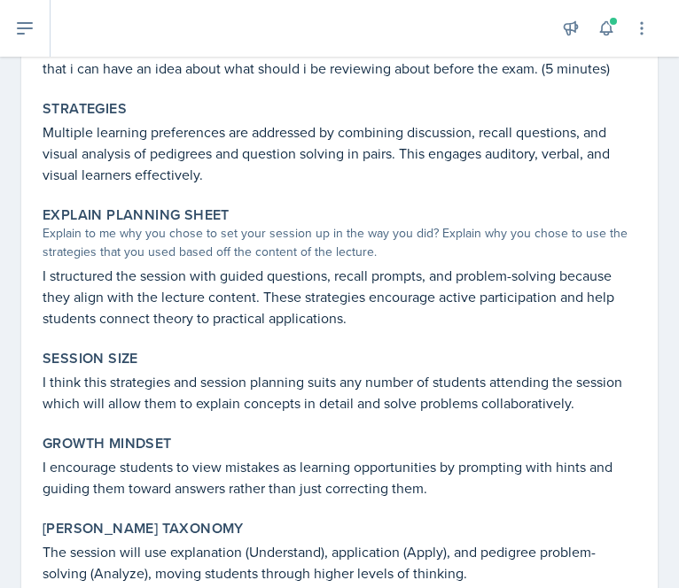
scroll to position [952, 0]
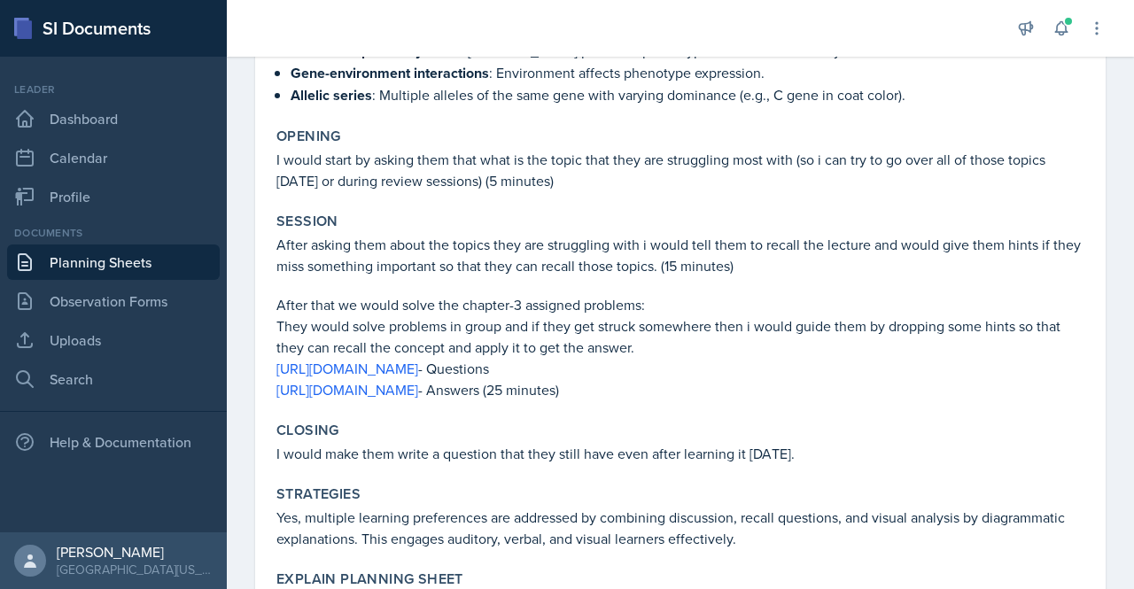
scroll to position [475, 0]
